Goal: Participate in discussion: Engage in conversation with other users on a specific topic

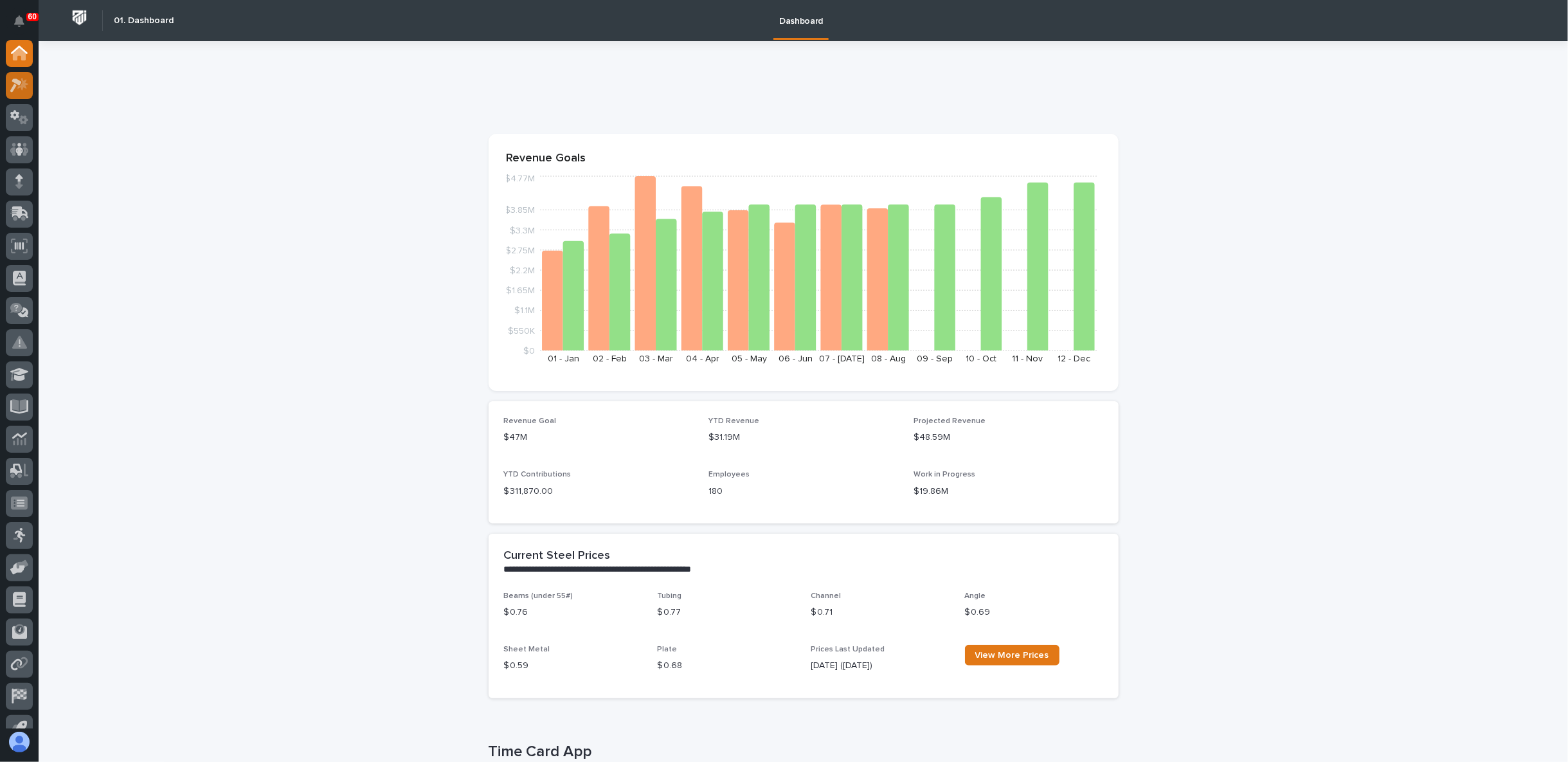
click at [31, 88] on div at bounding box center [19, 86] width 27 height 27
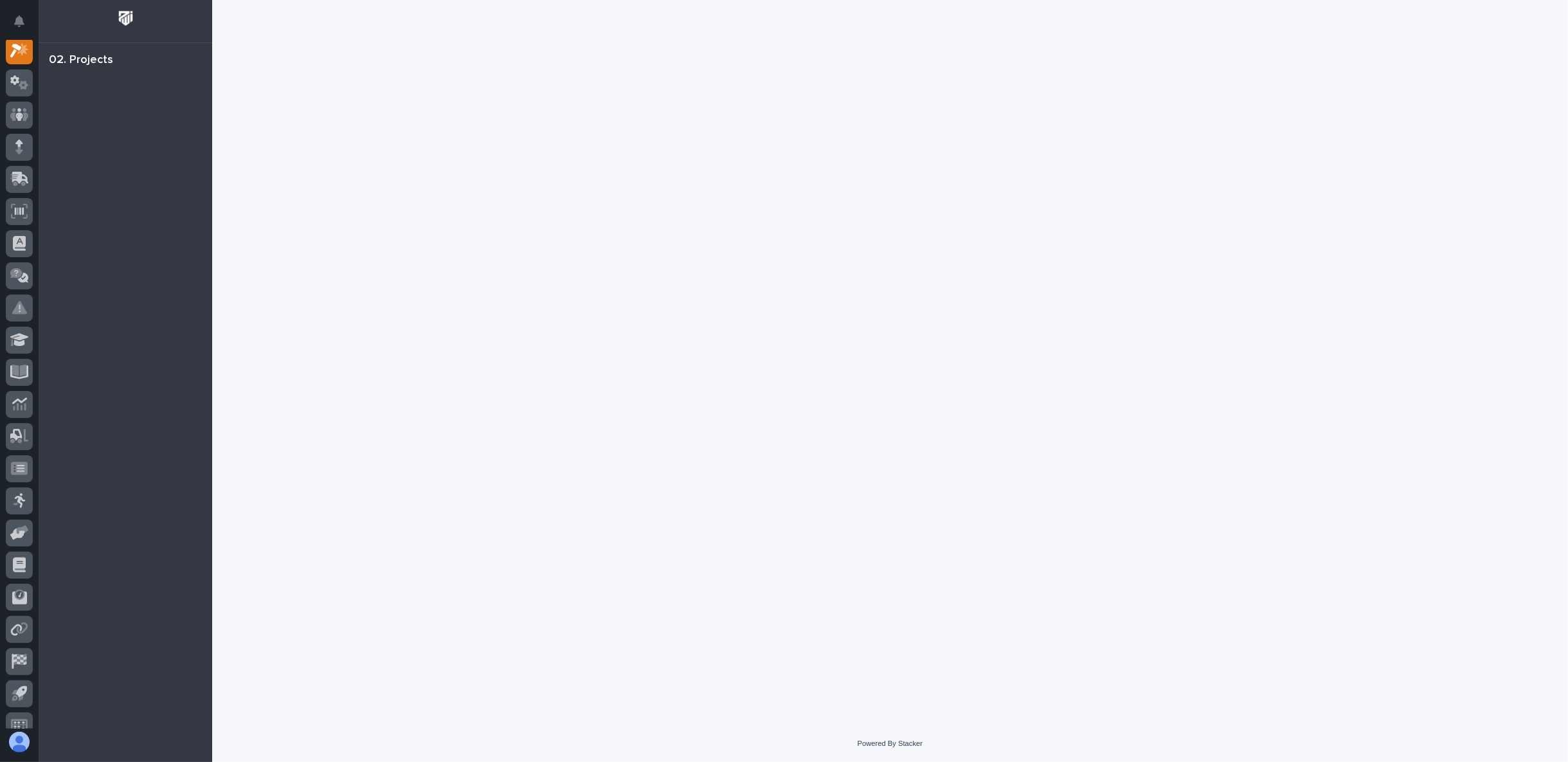
scroll to position [32, 0]
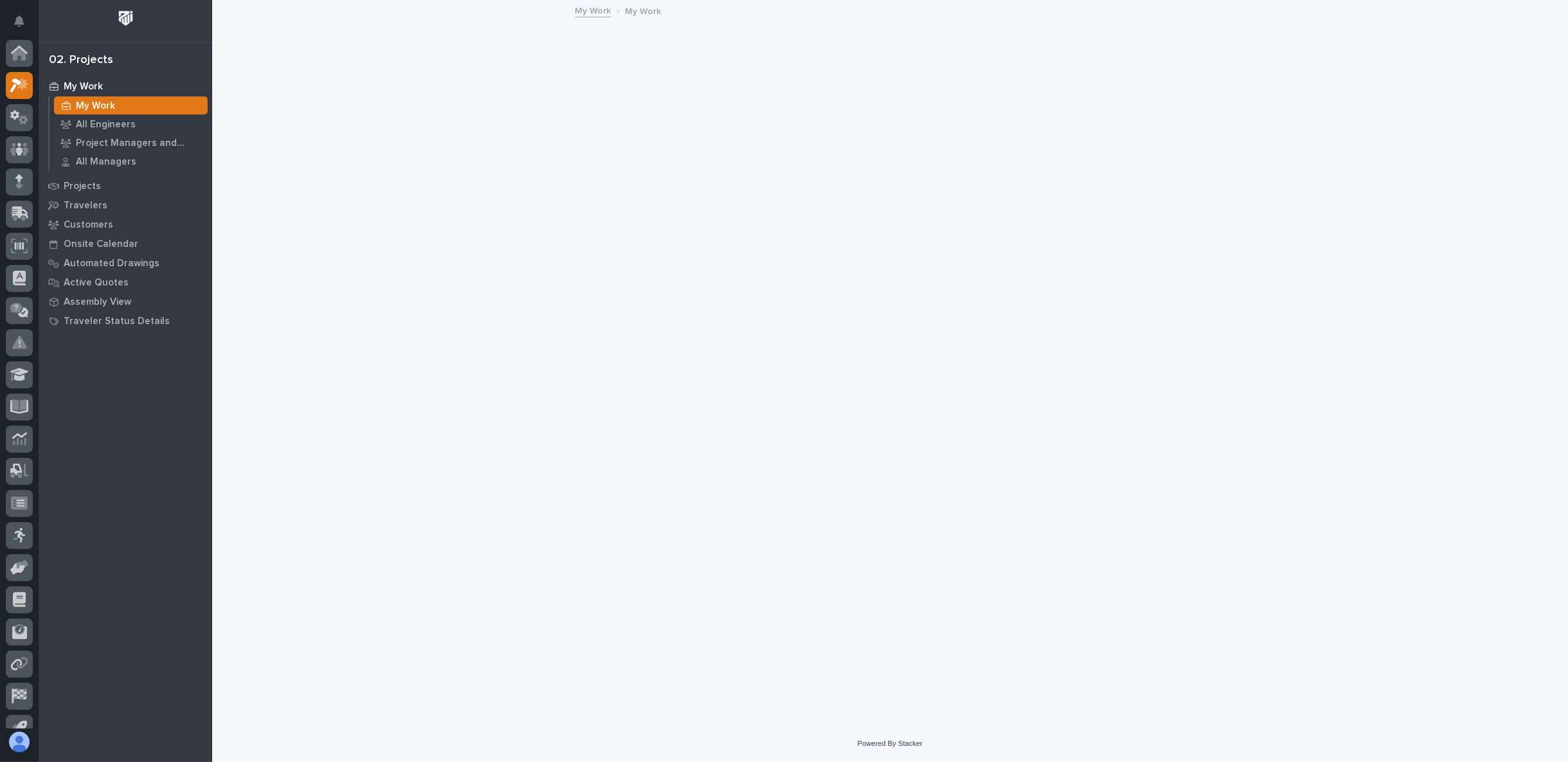
scroll to position [32, 0]
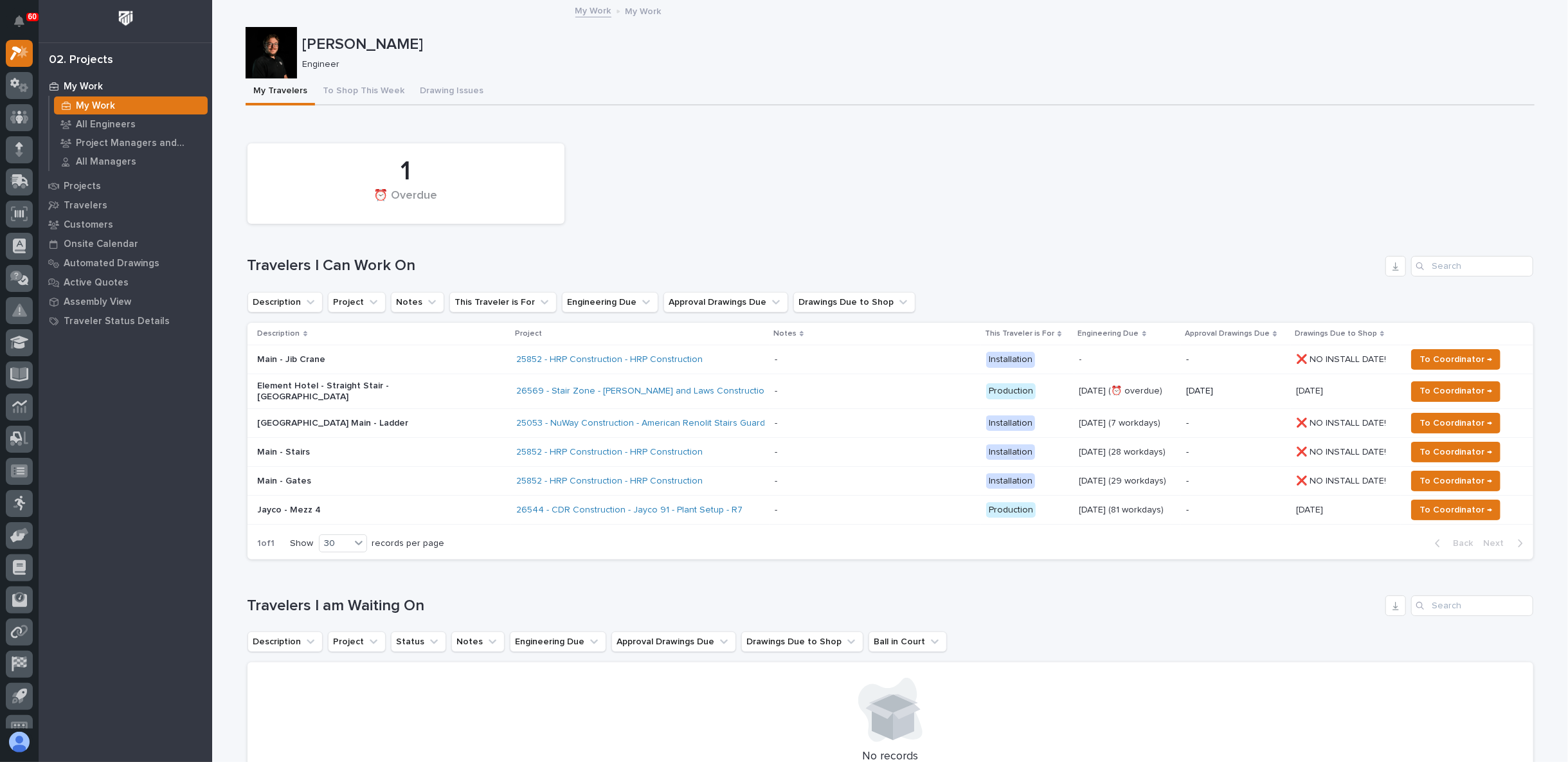
click at [381, 398] on td "Element Hotel - Straight Stair - [GEOGRAPHIC_DATA]" at bounding box center [380, 391] width 264 height 35
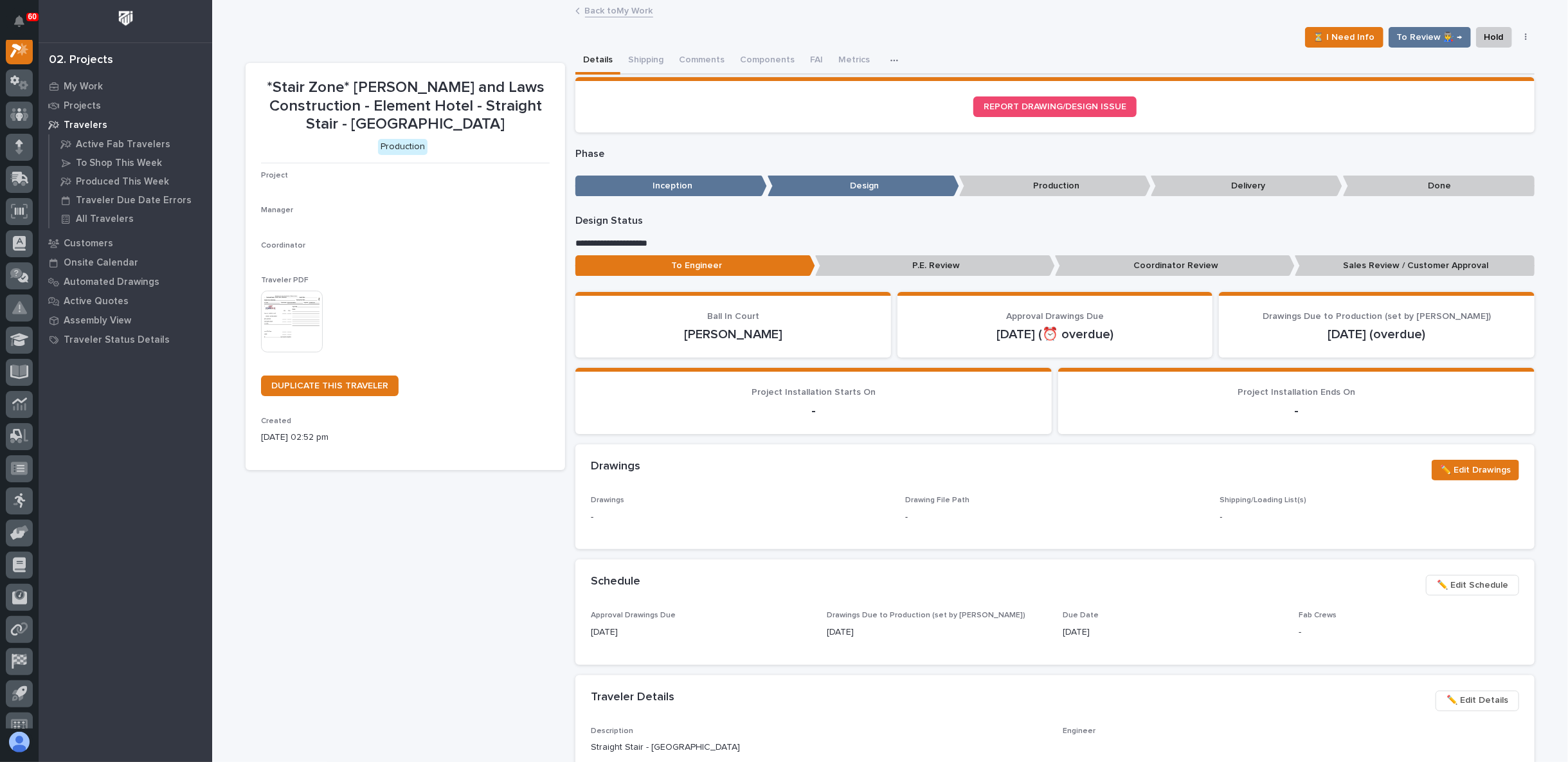
scroll to position [32, 0]
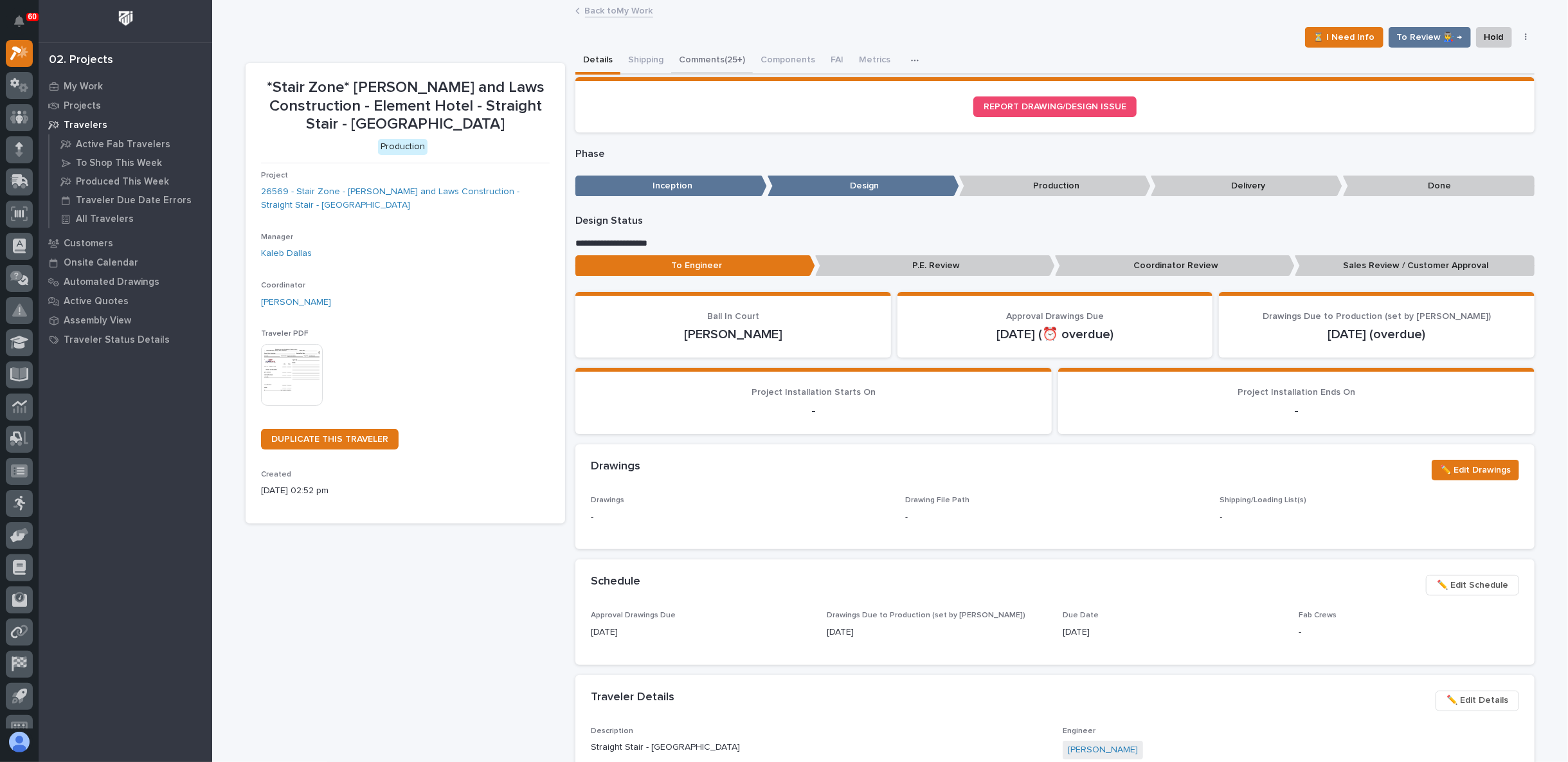
click at [688, 62] on button "Comments (25+)" at bounding box center [712, 61] width 82 height 27
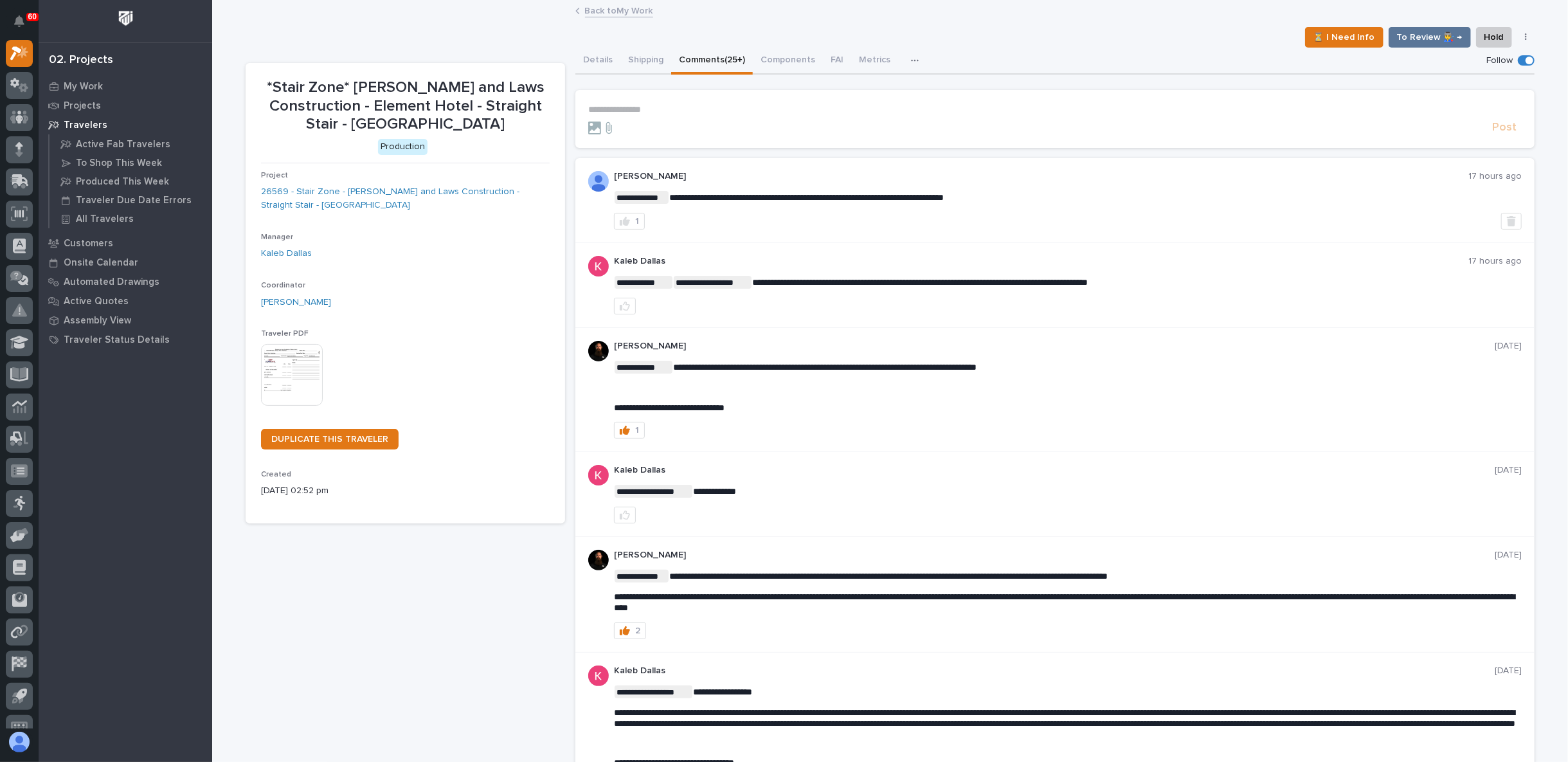
click at [688, 117] on form "**********" at bounding box center [1055, 120] width 934 height 31
click at [666, 104] on p "**********" at bounding box center [1055, 109] width 934 height 11
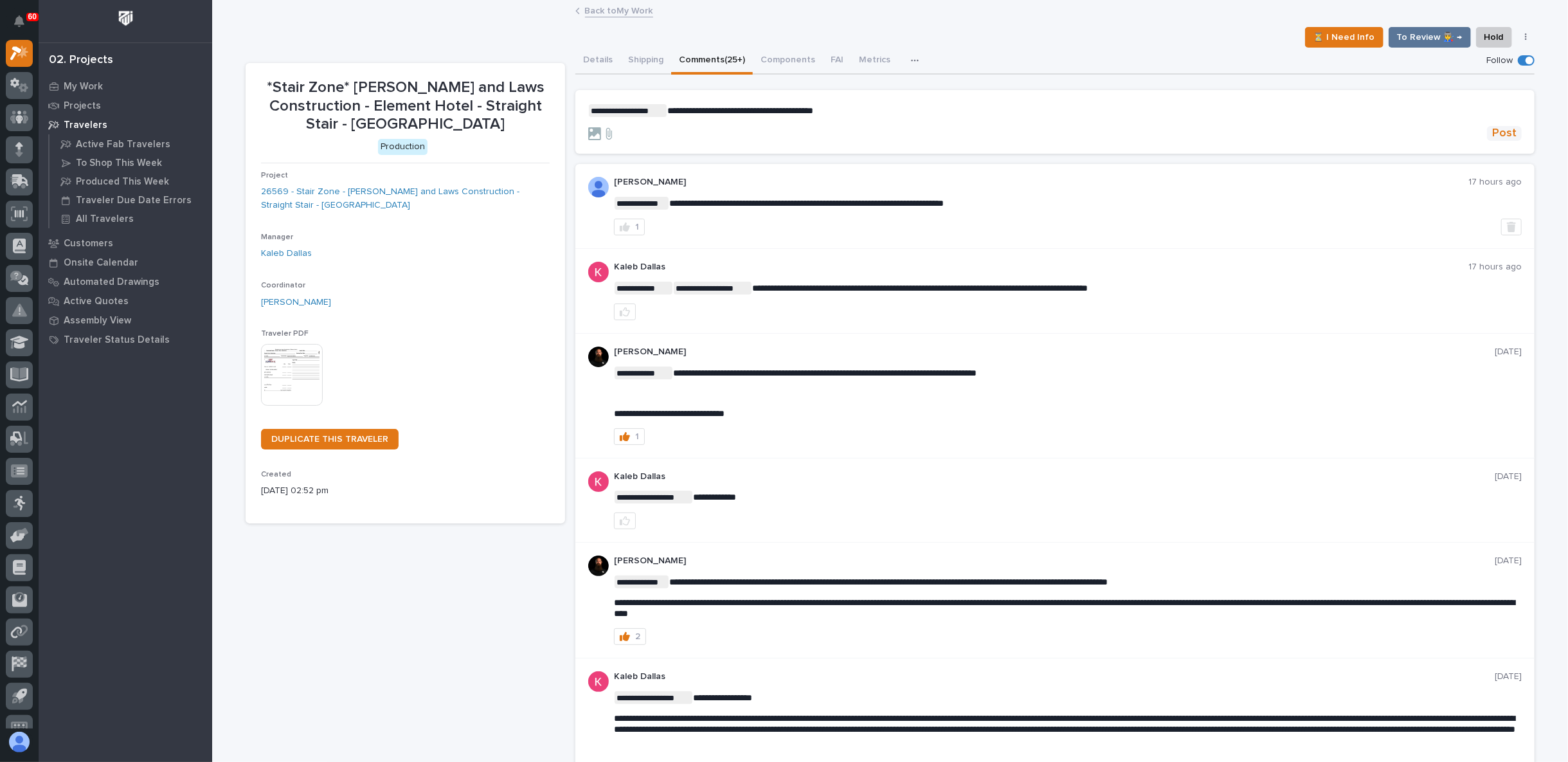
click at [1506, 135] on span "Post" at bounding box center [1504, 134] width 24 height 15
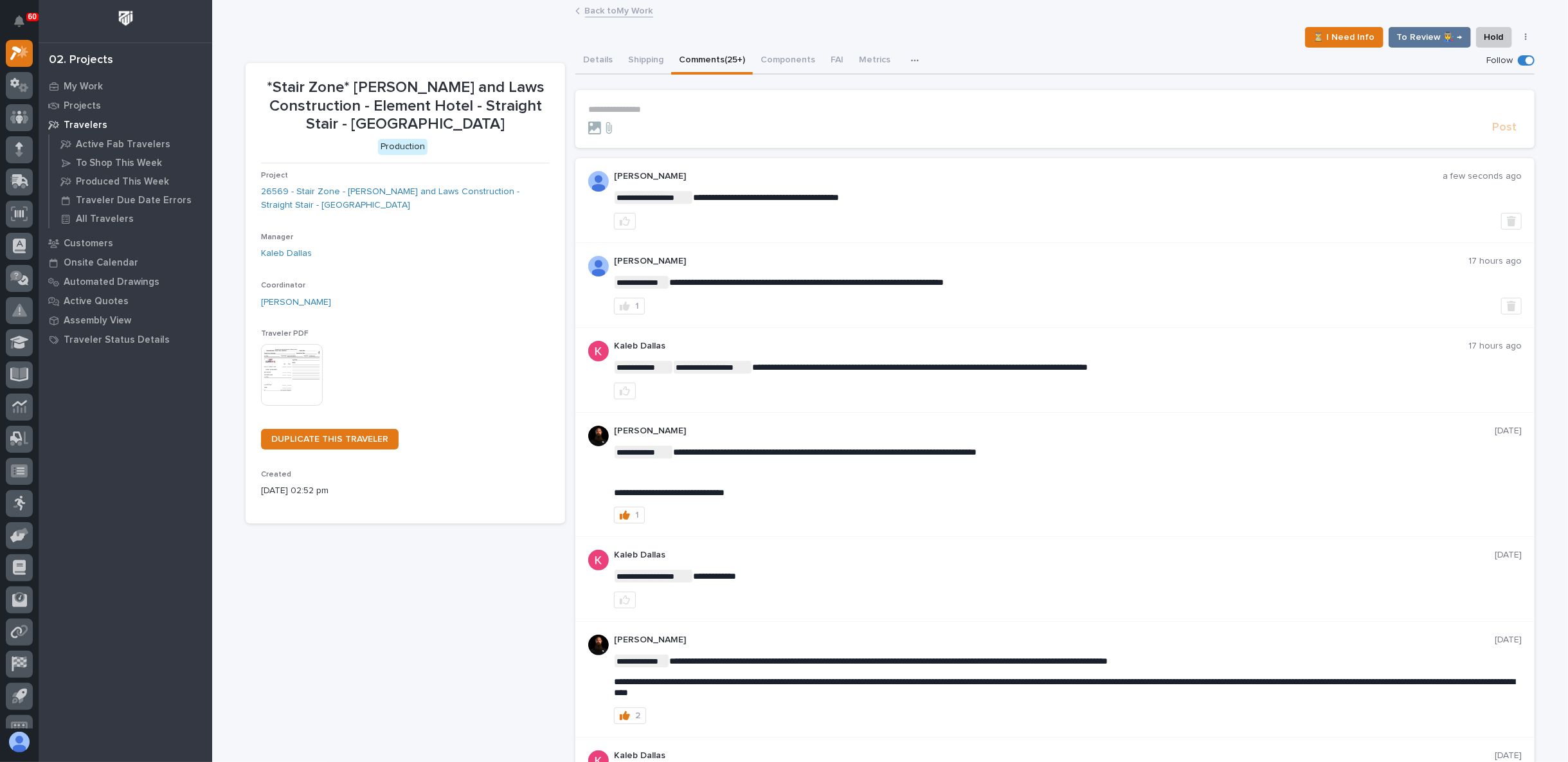
click at [608, 6] on link "Back to My Work" at bounding box center [619, 10] width 68 height 15
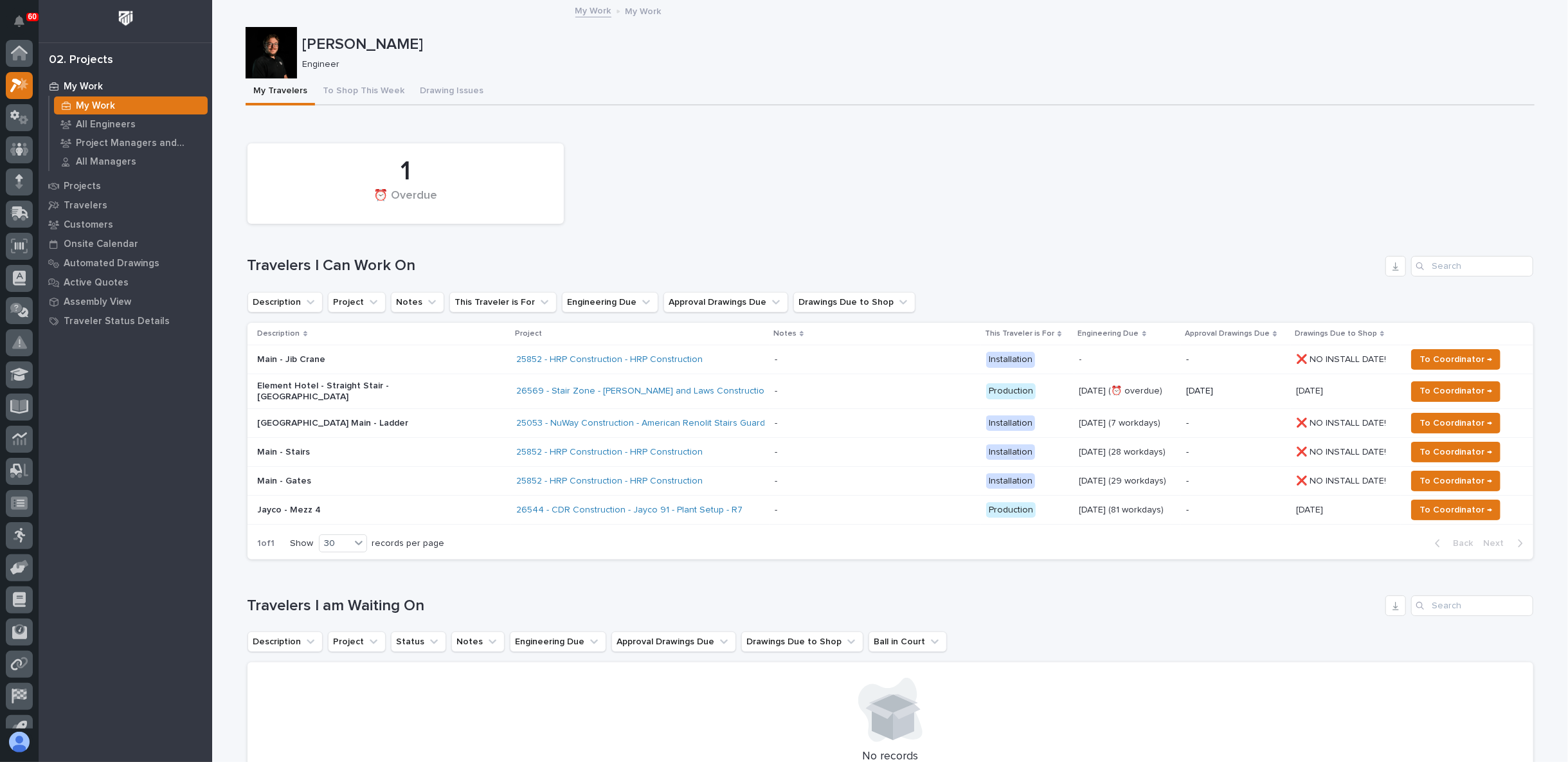
scroll to position [35, 0]
click at [1420, 383] on span "To Coordinator →" at bounding box center [1456, 391] width 72 height 16
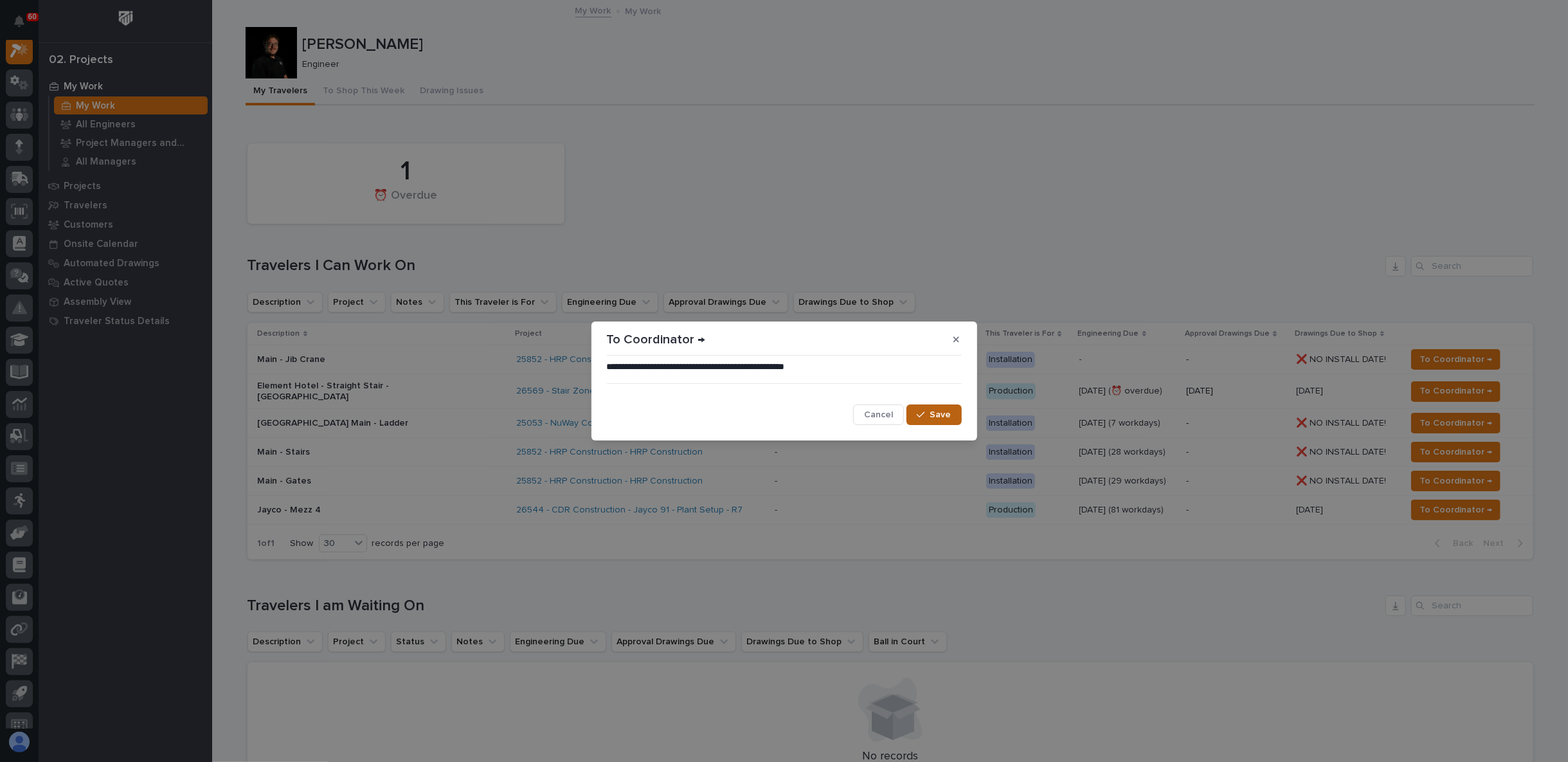
click at [926, 419] on button "Save" at bounding box center [934, 415] width 55 height 21
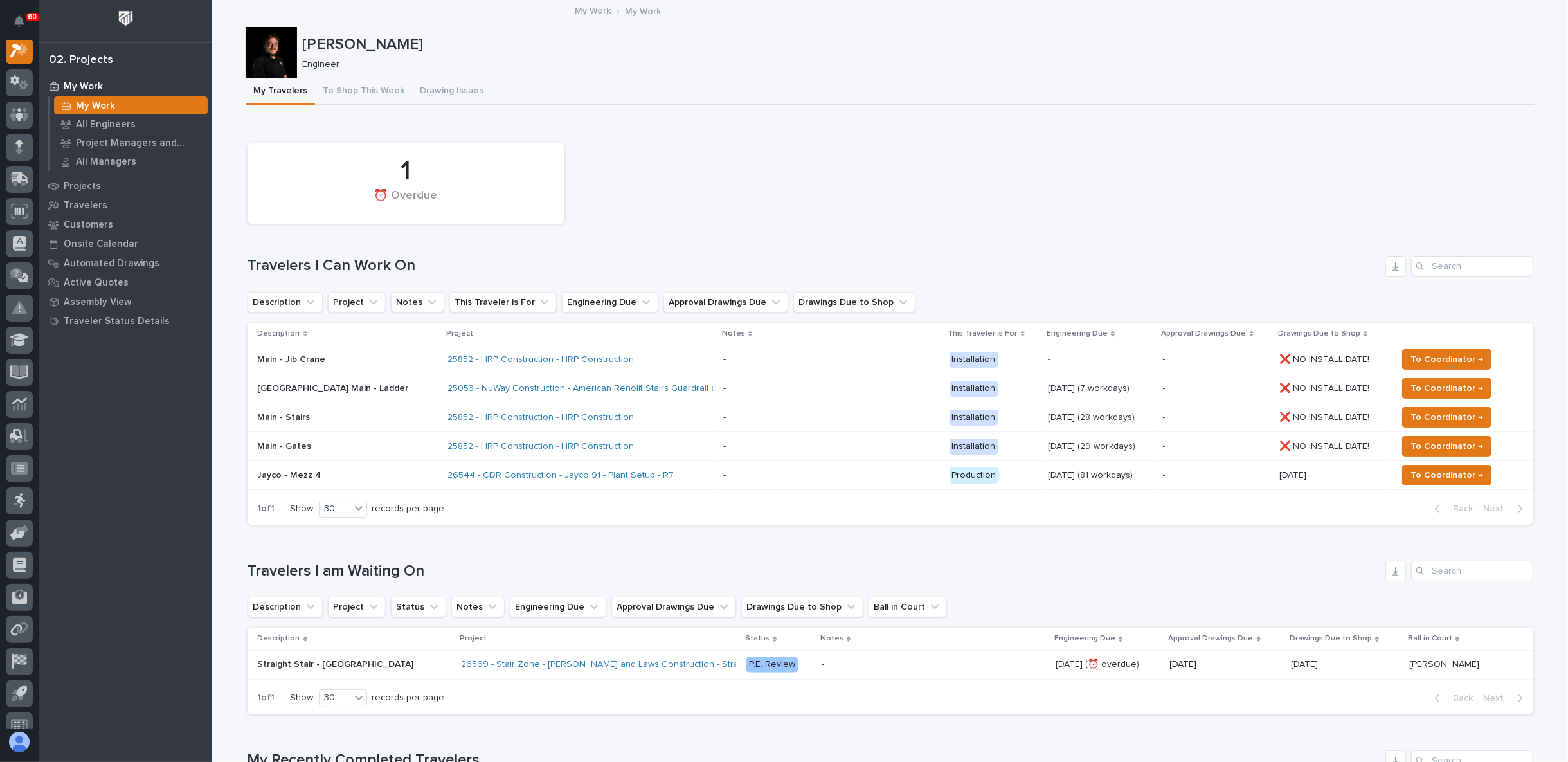
scroll to position [32, 0]
